Goal: Task Accomplishment & Management: Manage account settings

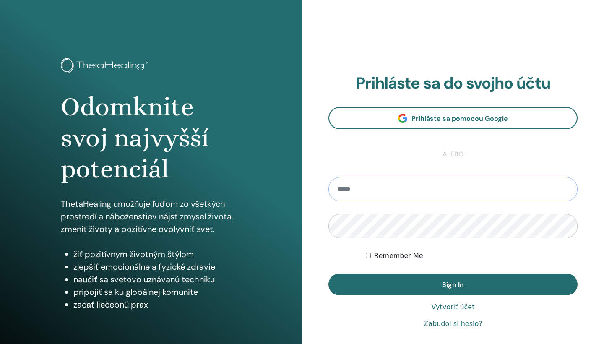
type input "**********"
click at [453, 285] on button "Sign In" at bounding box center [453, 285] width 249 height 22
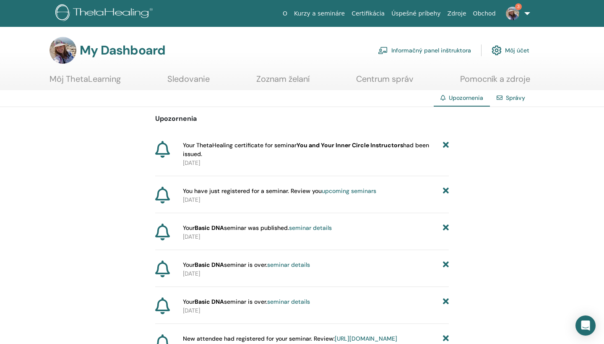
click at [107, 79] on link "Môj ThetaLearning" at bounding box center [85, 82] width 71 height 16
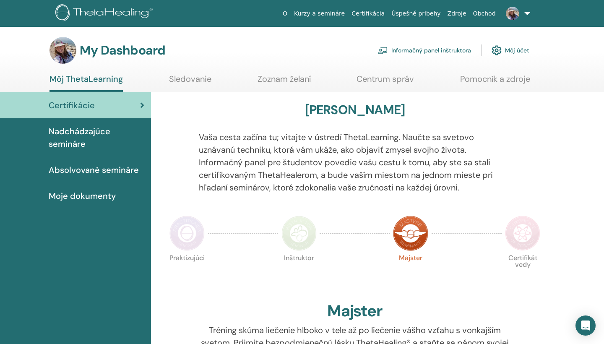
click at [78, 170] on span "Absolvované semináre" at bounding box center [94, 170] width 90 height 13
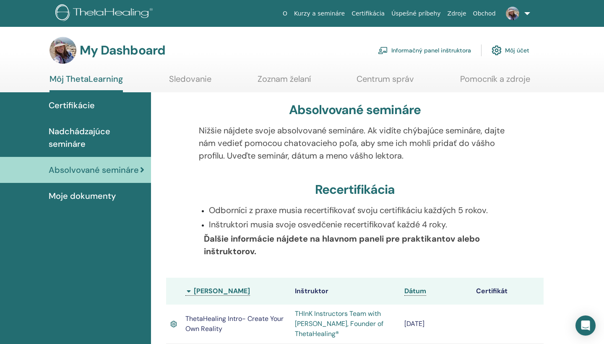
click at [75, 196] on span "Moje dokumenty" at bounding box center [82, 196] width 67 height 13
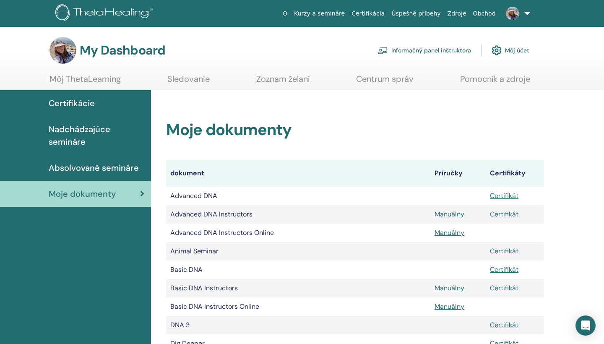
click at [107, 169] on span "Absolvované semináre" at bounding box center [94, 168] width 90 height 13
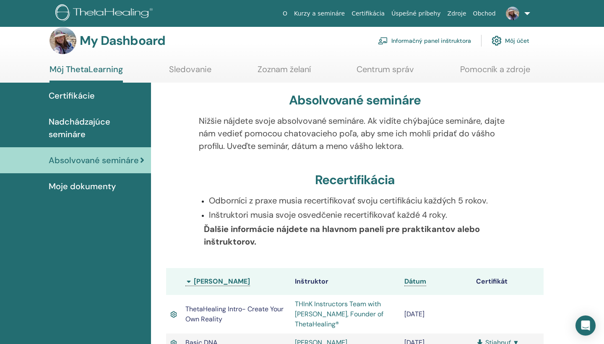
scroll to position [10, 0]
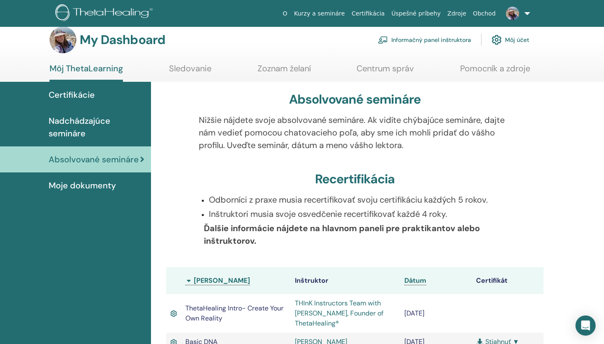
click at [97, 186] on span "Moje dokumenty" at bounding box center [82, 185] width 67 height 13
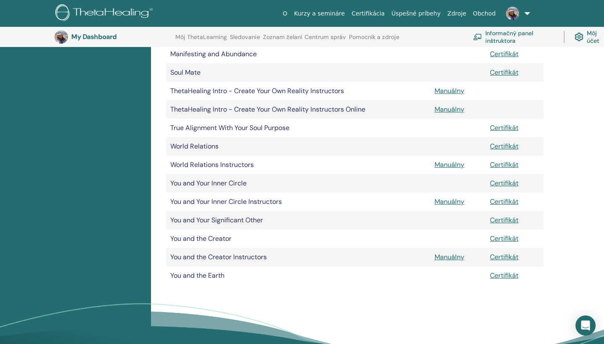
scroll to position [421, 0]
click at [457, 199] on link "Manuálny" at bounding box center [450, 201] width 30 height 9
